Goal: Information Seeking & Learning: Learn about a topic

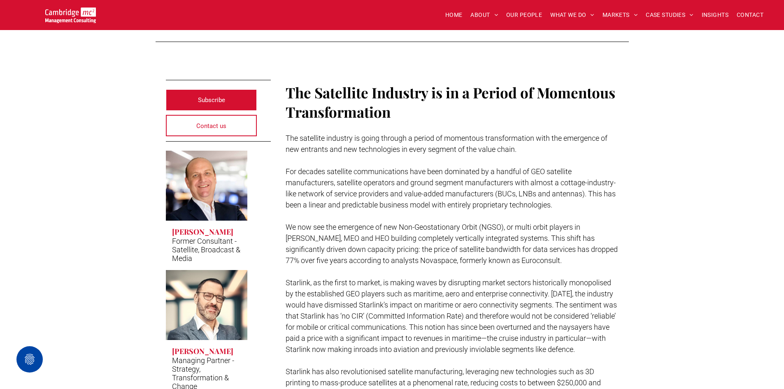
scroll to position [165, 0]
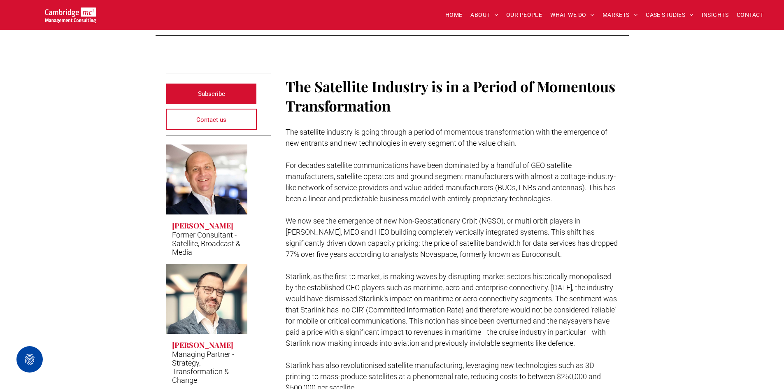
click at [358, 210] on p at bounding box center [452, 209] width 333 height 11
click at [489, 197] on span "For decades satellite communications have been dominated by a handful of GEO sa…" at bounding box center [451, 182] width 330 height 42
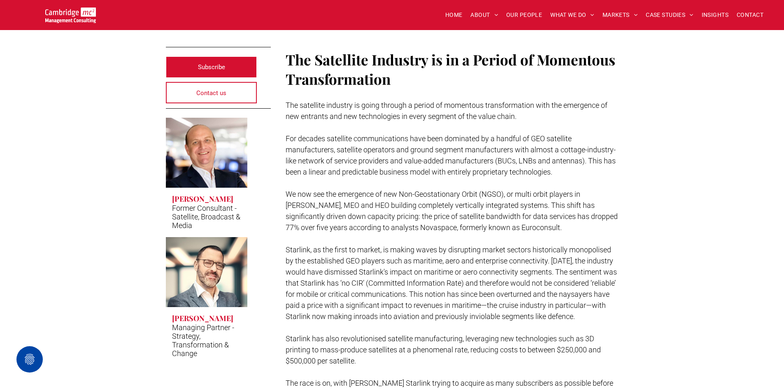
scroll to position [206, 0]
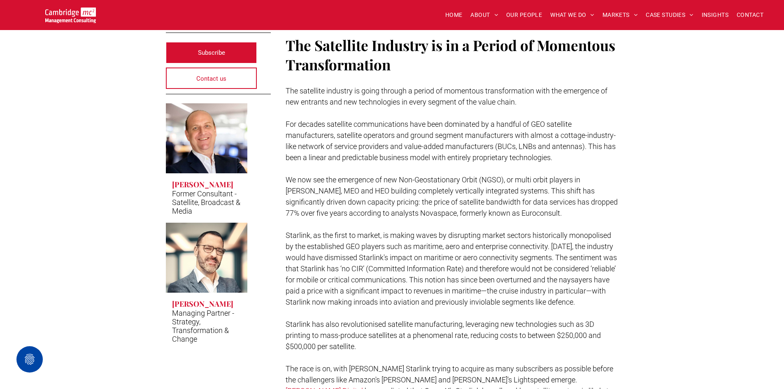
click at [516, 155] on span "For decades satellite communications have been dominated by a handful of GEO sa…" at bounding box center [451, 141] width 330 height 42
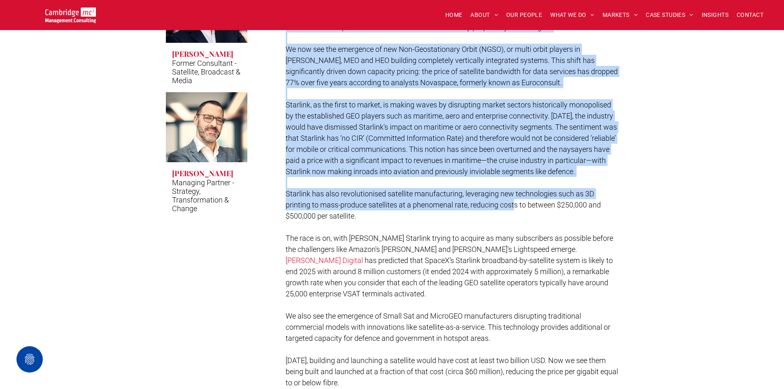
scroll to position [370, 0]
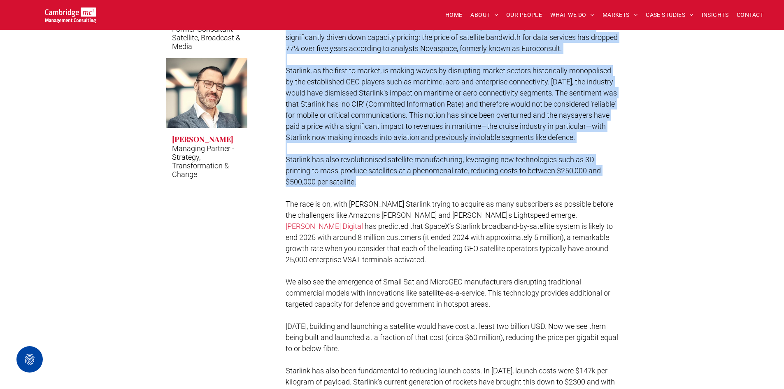
drag, startPoint x: 285, startPoint y: 122, endPoint x: 513, endPoint y: 202, distance: 241.4
copy div "Lor ipsumdo sitametco adipiscingelit sedd eius temporinc ut l etdolor ma ALI en…"
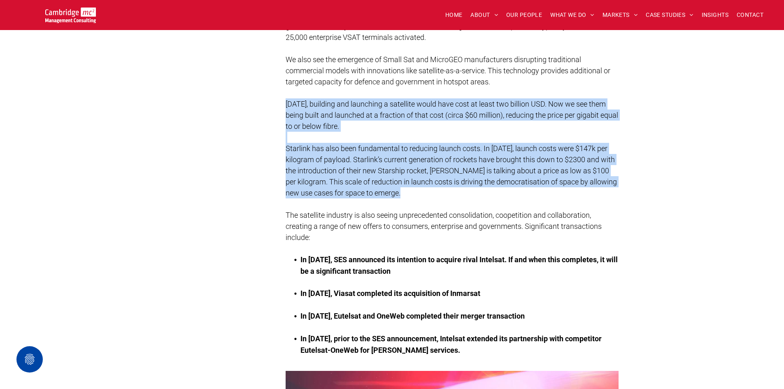
scroll to position [617, 0]
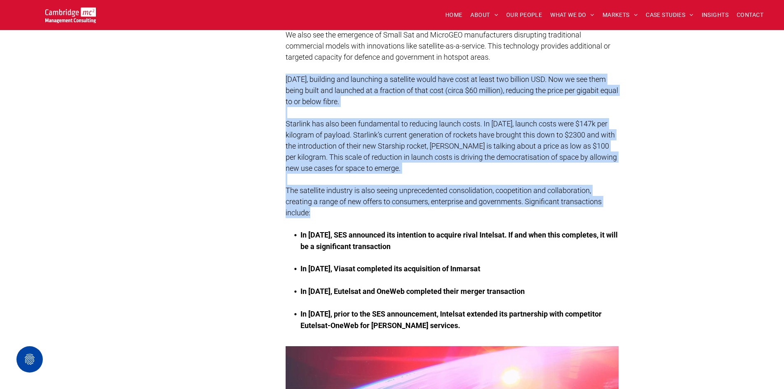
drag, startPoint x: 284, startPoint y: 167, endPoint x: 414, endPoint y: 219, distance: 139.8
copy div "[DATE], building and launching a satellite would have cost at least two billion…"
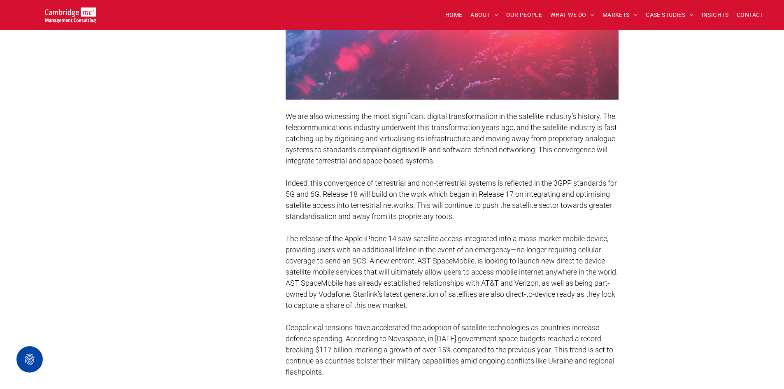
scroll to position [1070, 0]
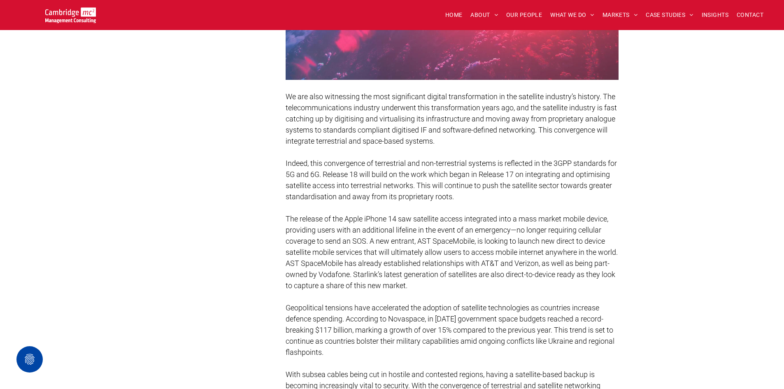
click at [293, 201] on span "Indeed, this convergence of terrestrial and non-terrestrial systems is reflecte…" at bounding box center [451, 180] width 331 height 42
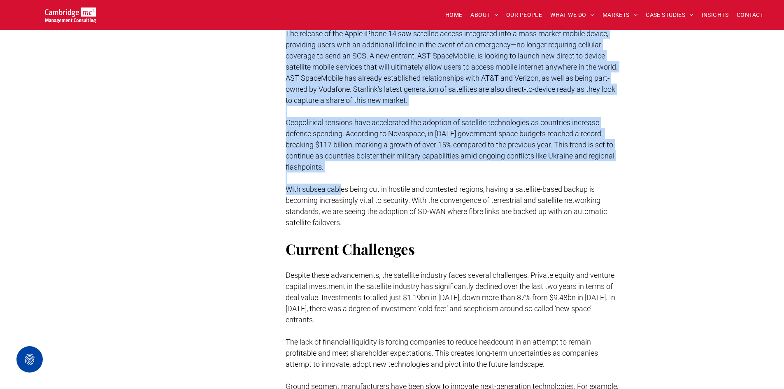
scroll to position [1276, 0]
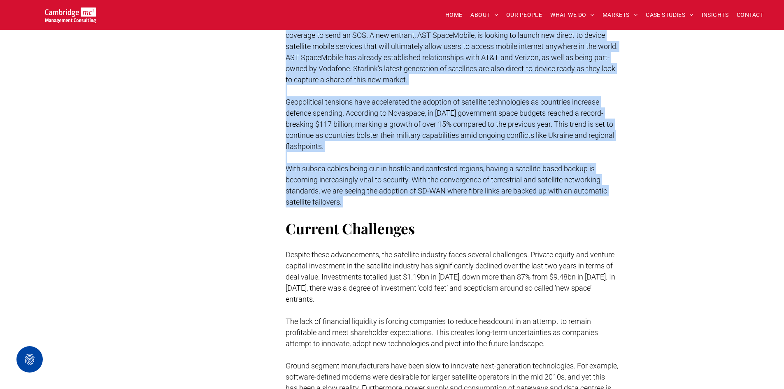
drag, startPoint x: 284, startPoint y: 104, endPoint x: 349, endPoint y: 218, distance: 131.2
copy div "Lo ips dolo sitametcon adi elit seddoeiusmo tempori utlaboreetdolo ma ali enima…"
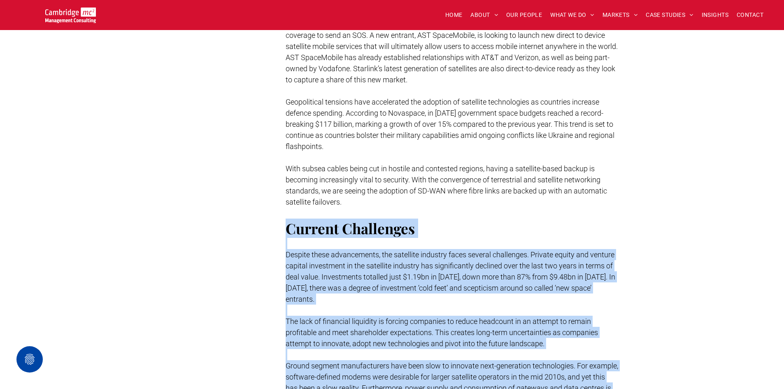
drag, startPoint x: 405, startPoint y: 287, endPoint x: 287, endPoint y: 229, distance: 131.6
click at [287, 229] on div "We are also witnessing the most significant digital transformation in the satel…" at bounding box center [452, 352] width 333 height 937
copy div "Loremip Dolorsitam Consect adipi elitseddoeiu, tem incididun utlabore etdol mag…"
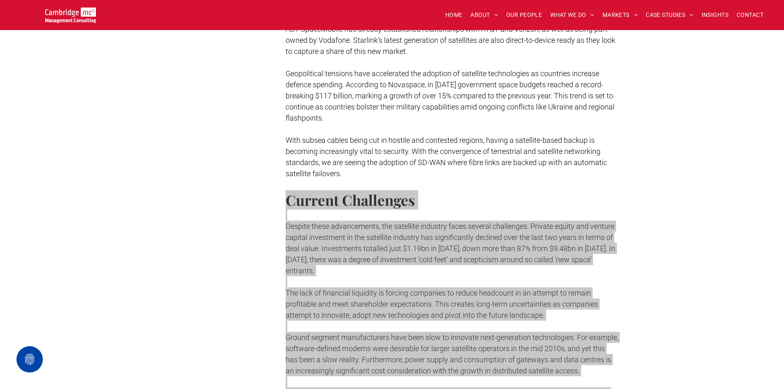
scroll to position [1358, 0]
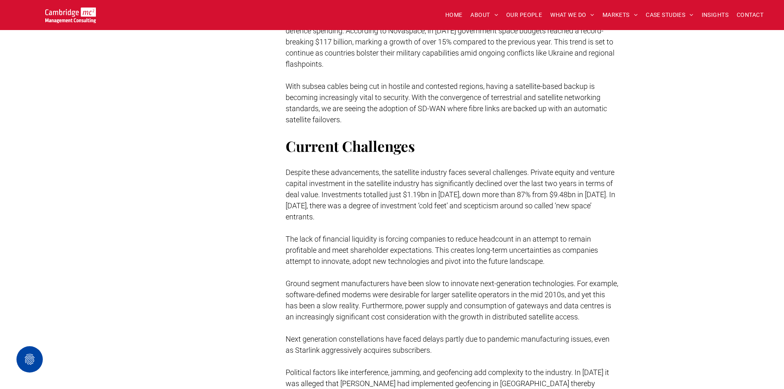
click at [568, 100] on span "With subsea cables being cut in hostile and contested regions, having a satelli…" at bounding box center [446, 103] width 321 height 42
